Goal: Transaction & Acquisition: Subscribe to service/newsletter

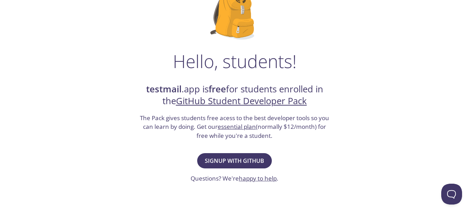
scroll to position [68, 0]
click at [164, 90] on strong "testmail" at bounding box center [163, 89] width 35 height 12
click at [223, 159] on span "Signup with GitHub" at bounding box center [234, 161] width 59 height 10
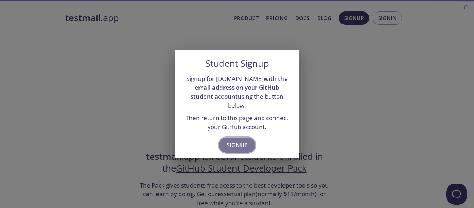
click at [241, 140] on span "Signup" at bounding box center [237, 145] width 21 height 10
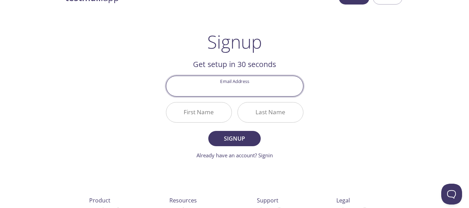
scroll to position [17, 0]
